Goal: Task Accomplishment & Management: Use online tool/utility

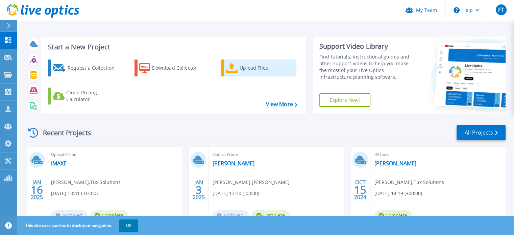
click at [253, 69] on div "Upload Files" at bounding box center [266, 68] width 54 height 14
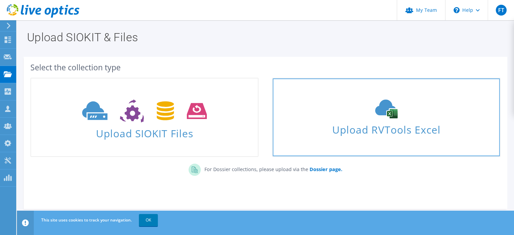
click at [362, 114] on icon at bounding box center [385, 108] width 101 height 19
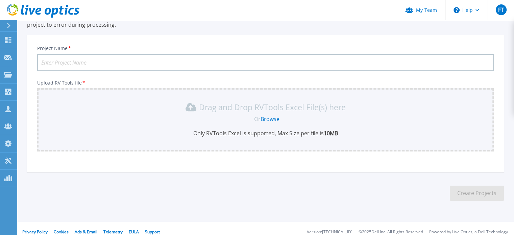
scroll to position [63, 0]
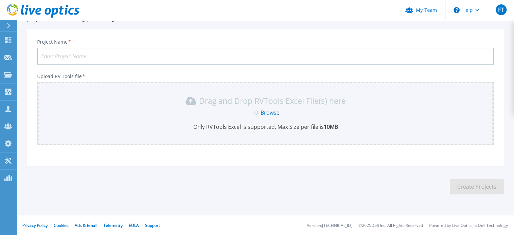
click at [81, 56] on input "Project Name *" at bounding box center [265, 56] width 456 height 17
type input "ACA"
click at [271, 110] on link "Browse" at bounding box center [269, 112] width 19 height 7
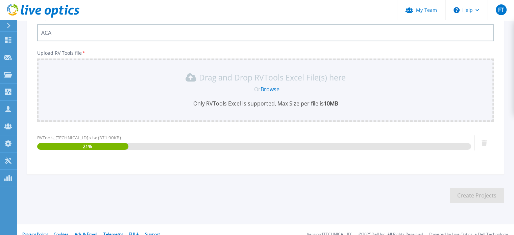
scroll to position [96, 0]
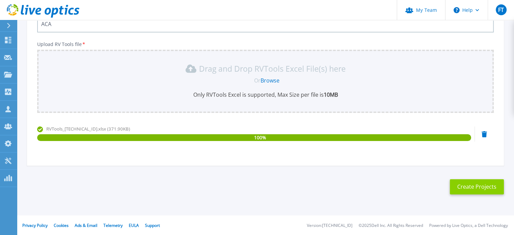
click at [468, 188] on button "Create Projects" at bounding box center [477, 186] width 54 height 15
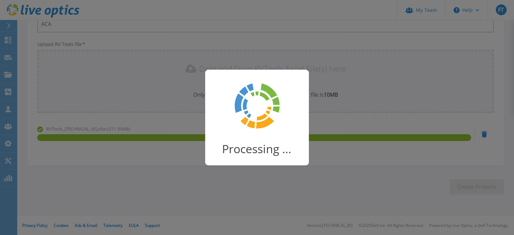
scroll to position [86, 0]
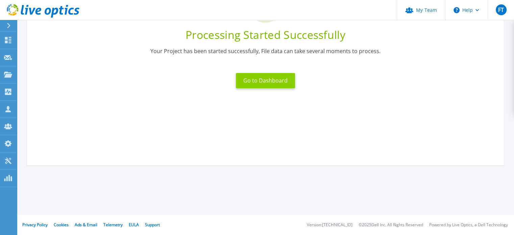
click at [285, 82] on button "Go to Dashboard" at bounding box center [265, 80] width 59 height 15
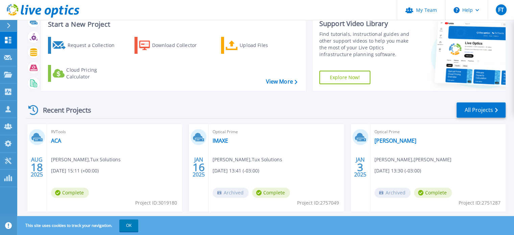
scroll to position [34, 0]
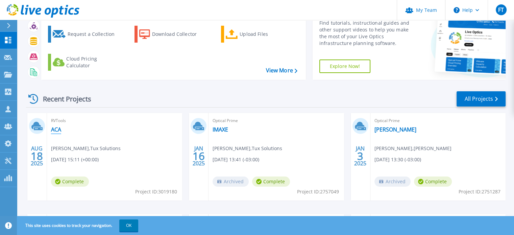
click at [59, 128] on link "ACA" at bounding box center [56, 129] width 10 height 7
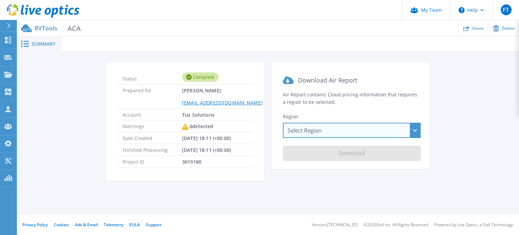
click at [339, 132] on div "Select Region [GEOGRAPHIC_DATA] ([GEOGRAPHIC_DATA]) [GEOGRAPHIC_DATA] ([GEOGRAP…" at bounding box center [352, 130] width 138 height 15
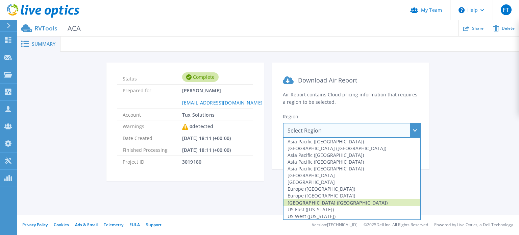
click at [348, 202] on div "[GEOGRAPHIC_DATA] ([GEOGRAPHIC_DATA])" at bounding box center [351, 202] width 136 height 7
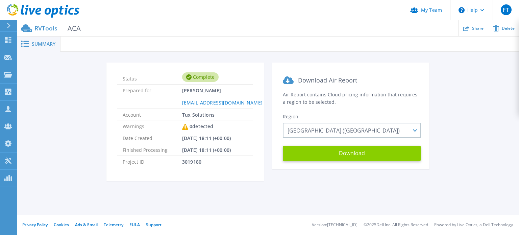
click at [353, 155] on button "Download" at bounding box center [352, 153] width 138 height 15
